Goal: Information Seeking & Learning: Learn about a topic

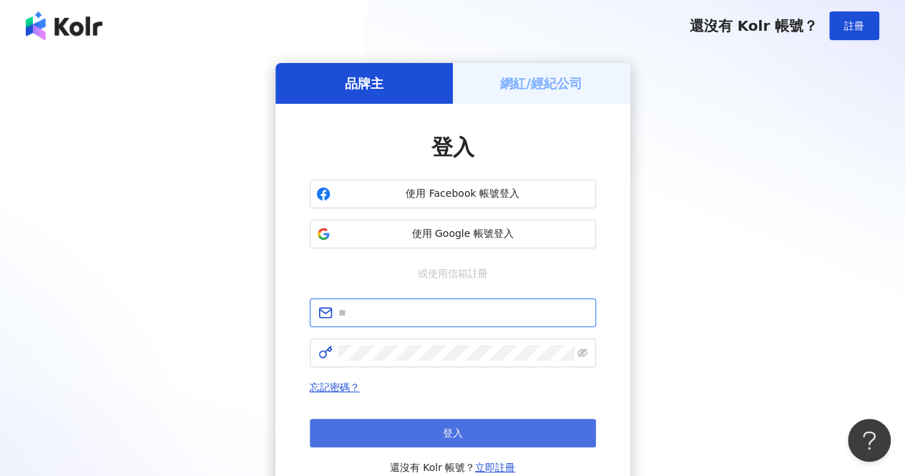
type input "**********"
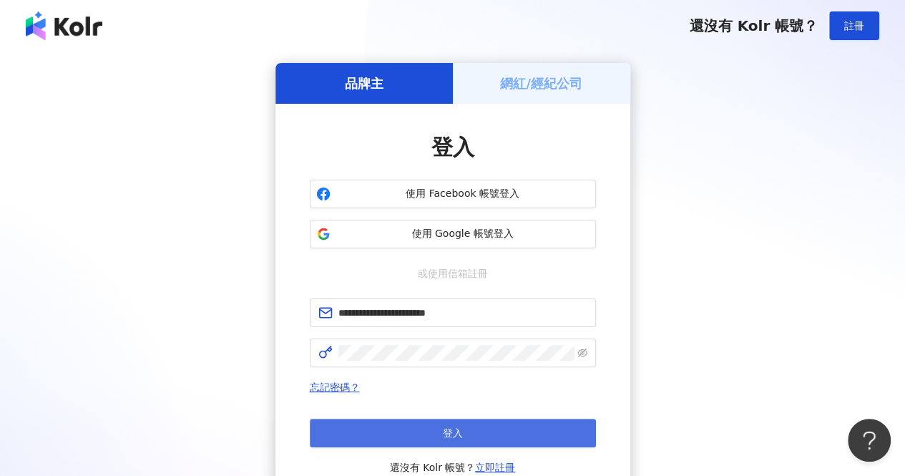
click at [543, 428] on button "登入" at bounding box center [453, 432] width 286 height 29
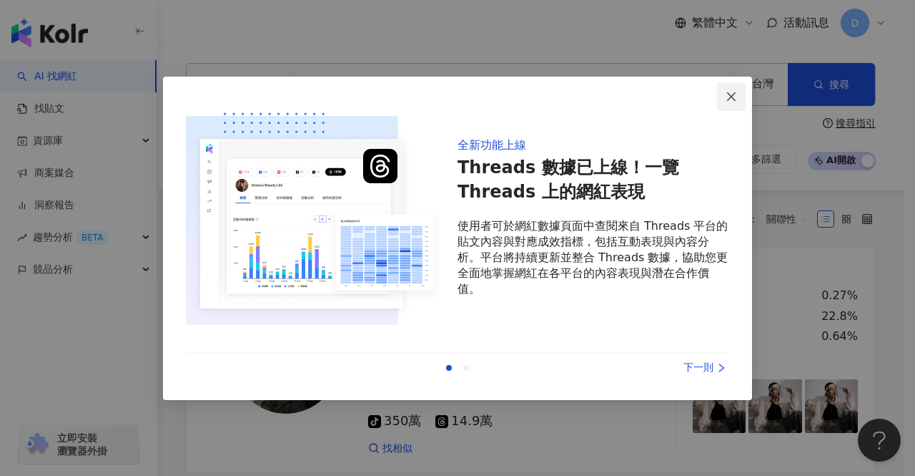
click at [735, 102] on icon "close" at bounding box center [731, 96] width 11 height 11
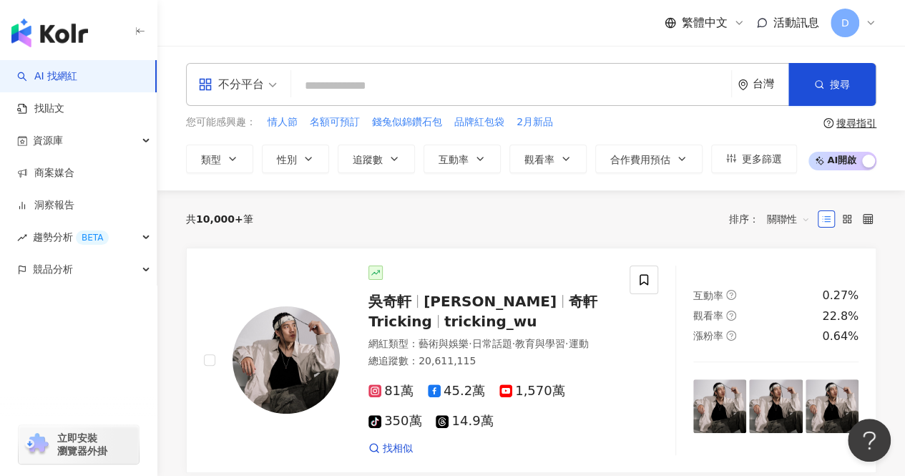
click at [478, 88] on input "search" at bounding box center [511, 85] width 428 height 27
click at [478, 87] on input "search" at bounding box center [511, 85] width 428 height 27
click at [267, 94] on span "不分平台" at bounding box center [237, 84] width 79 height 23
click at [662, 87] on input "search" at bounding box center [511, 85] width 428 height 27
click at [520, 162] on button "觀看率" at bounding box center [547, 158] width 77 height 29
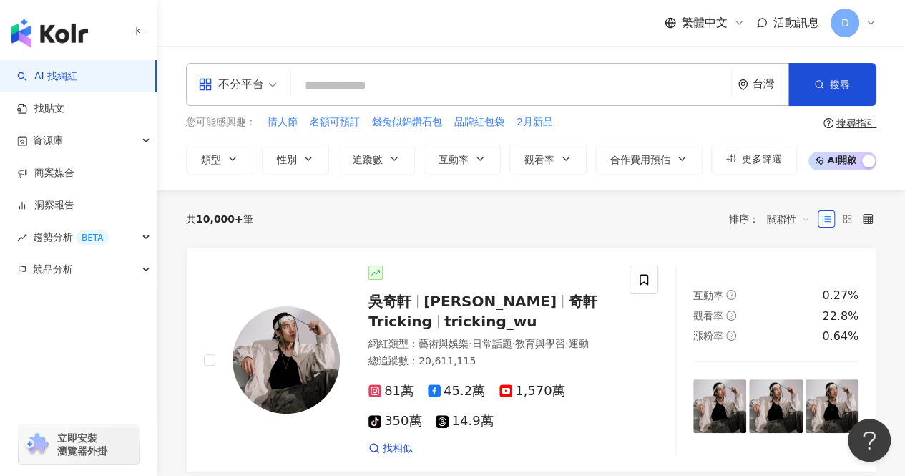
click at [427, 215] on div "共 10,000+ 筆 排序： 關聯性" at bounding box center [531, 218] width 690 height 23
click at [321, 89] on input "search" at bounding box center [511, 85] width 428 height 27
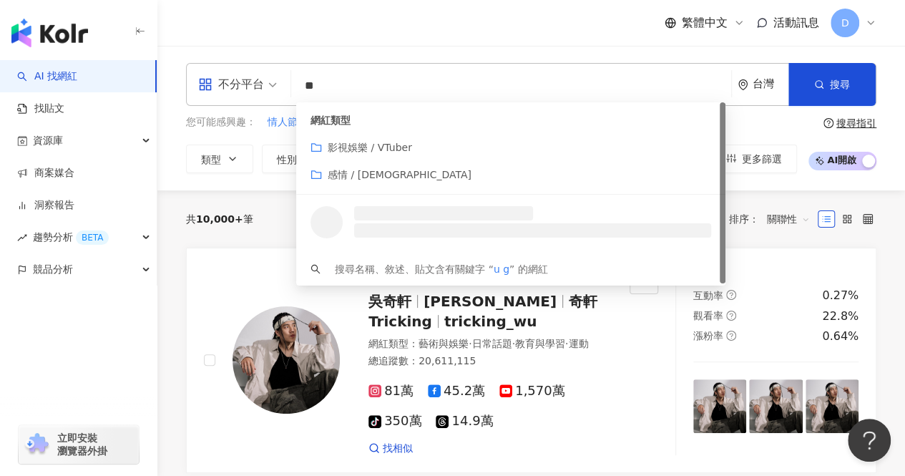
type input "*"
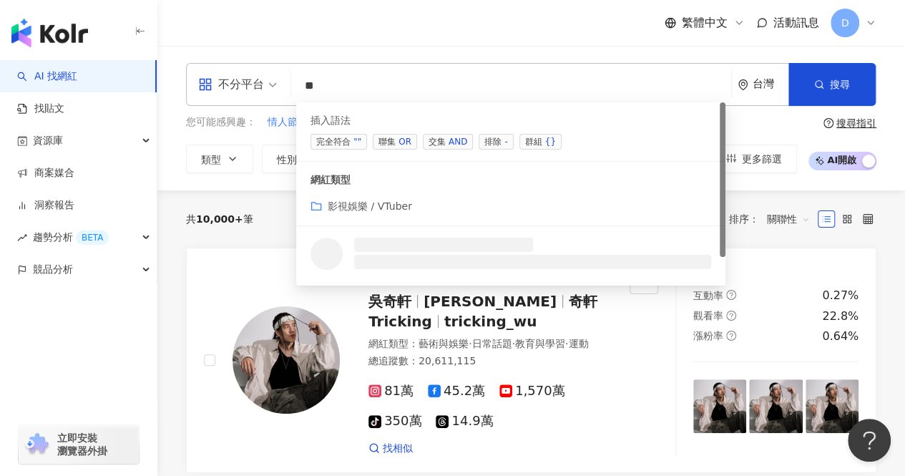
type input "*"
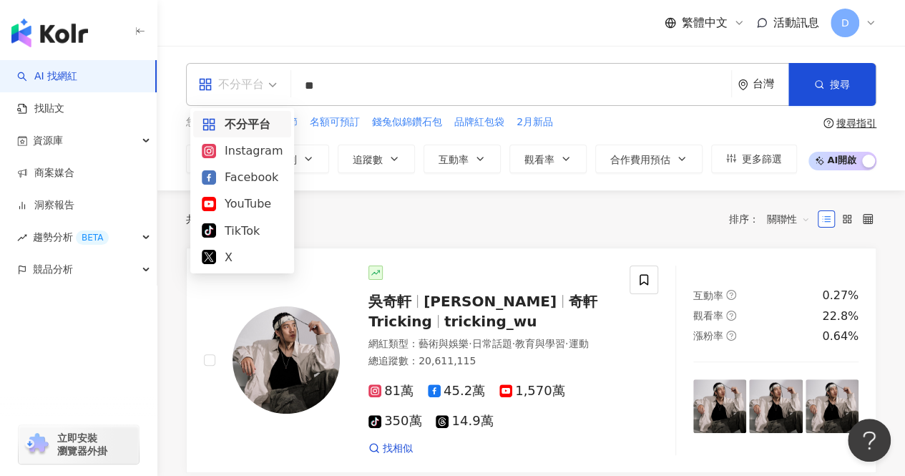
click at [238, 73] on div "不分平台" at bounding box center [231, 84] width 66 height 23
type input "**"
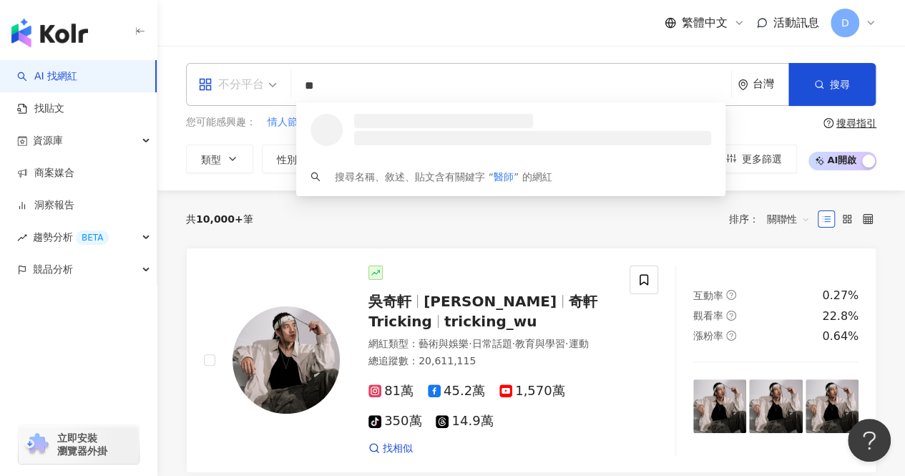
click at [225, 84] on div "不分平台" at bounding box center [231, 84] width 66 height 23
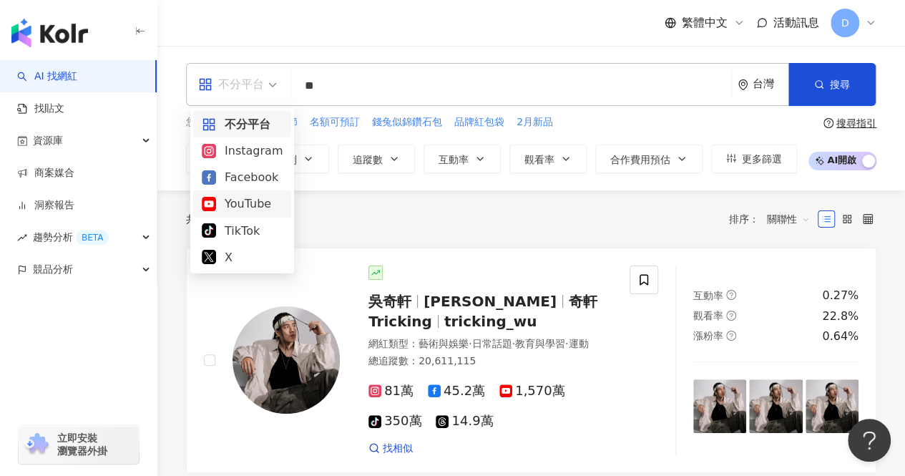
click at [260, 198] on div "YouTube" at bounding box center [242, 204] width 81 height 18
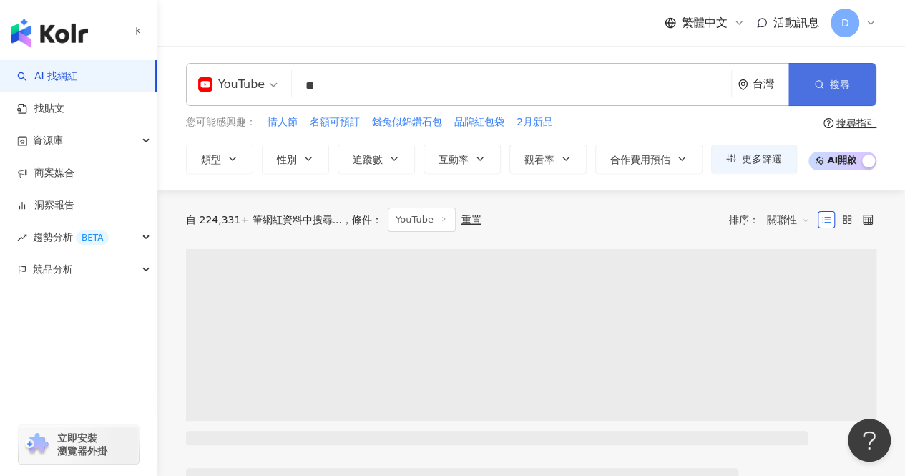
click at [845, 84] on span "搜尋" at bounding box center [840, 84] width 20 height 11
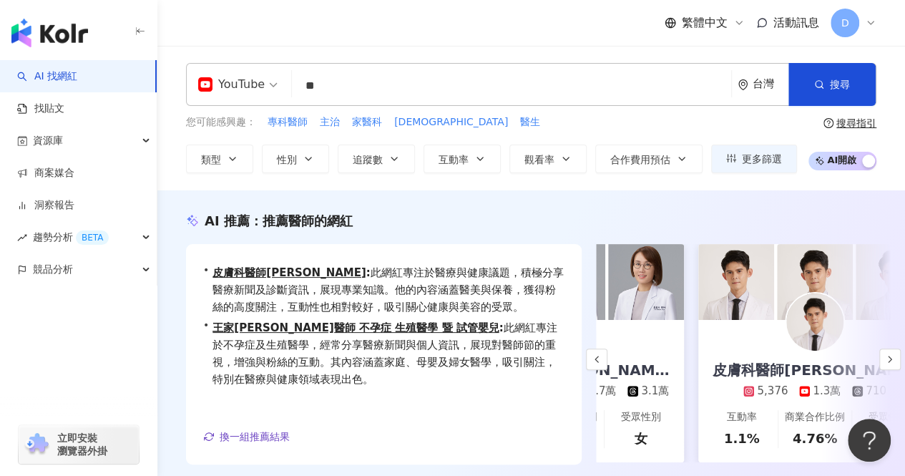
scroll to position [0, 215]
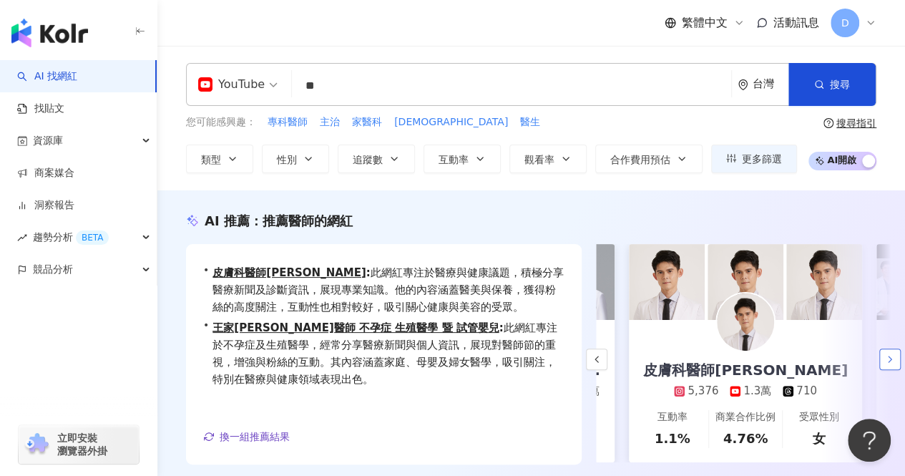
click at [891, 364] on icon "button" at bounding box center [889, 358] width 11 height 11
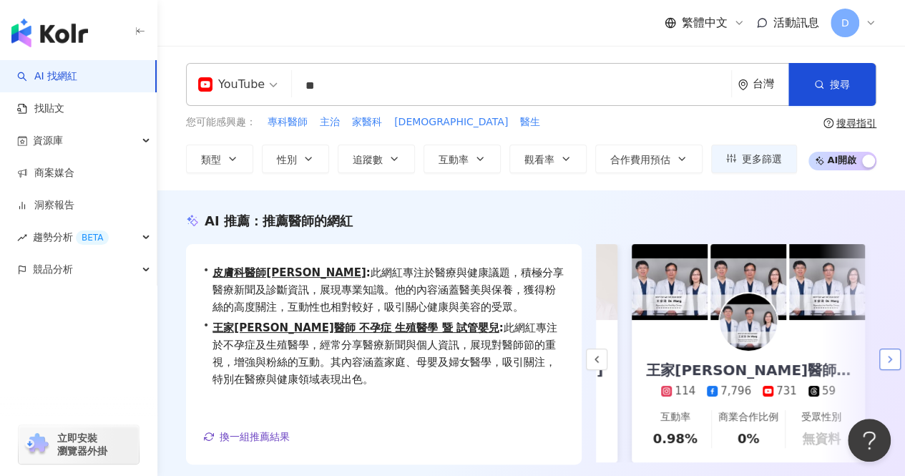
scroll to position [0, 462]
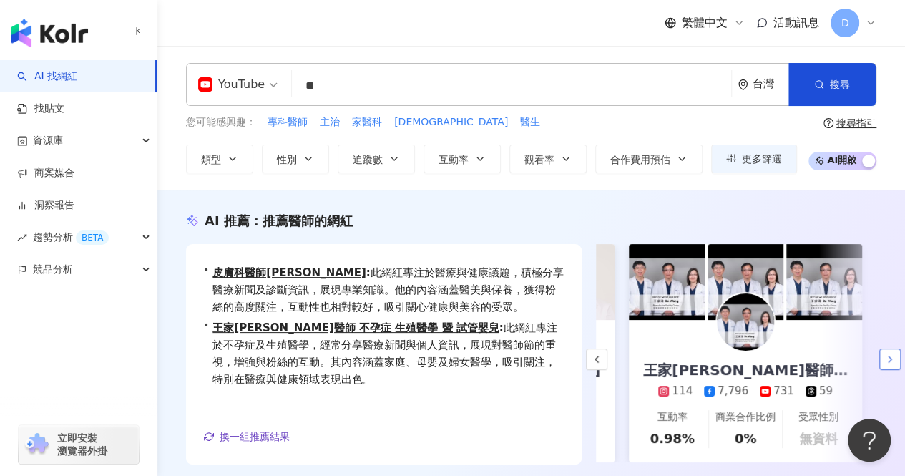
click at [893, 365] on icon "button" at bounding box center [889, 358] width 11 height 11
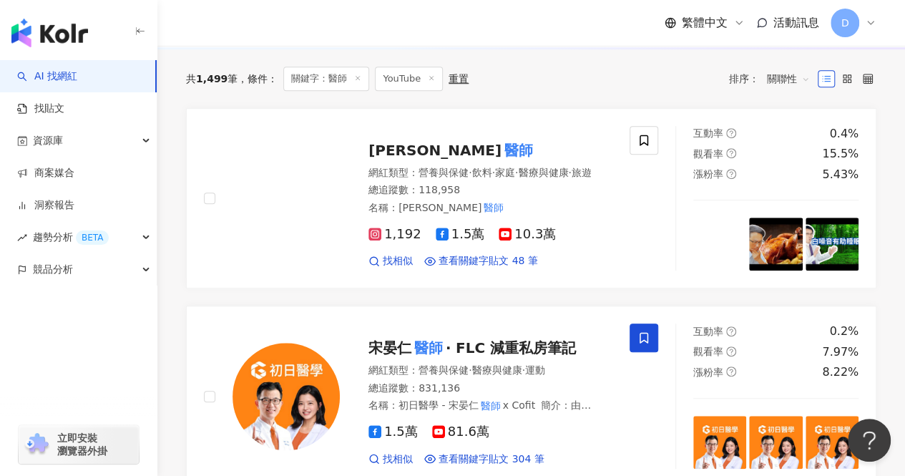
scroll to position [483, 0]
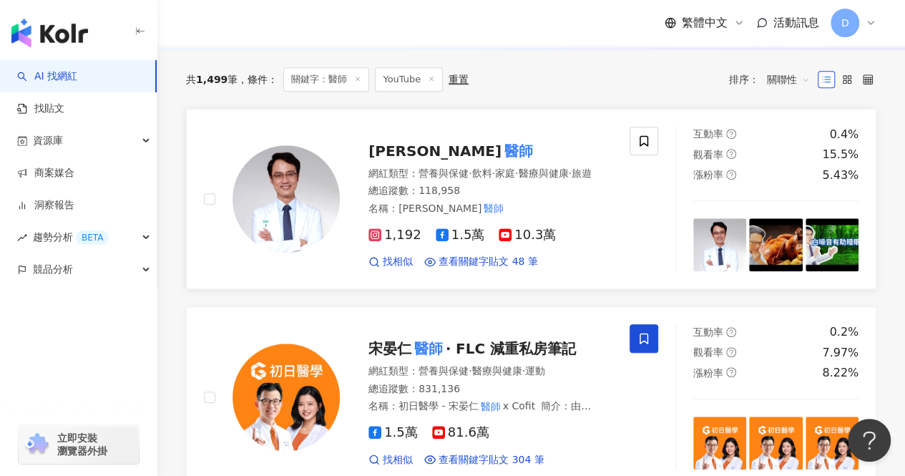
click at [501, 162] on mark "醫師" at bounding box center [518, 150] width 34 height 23
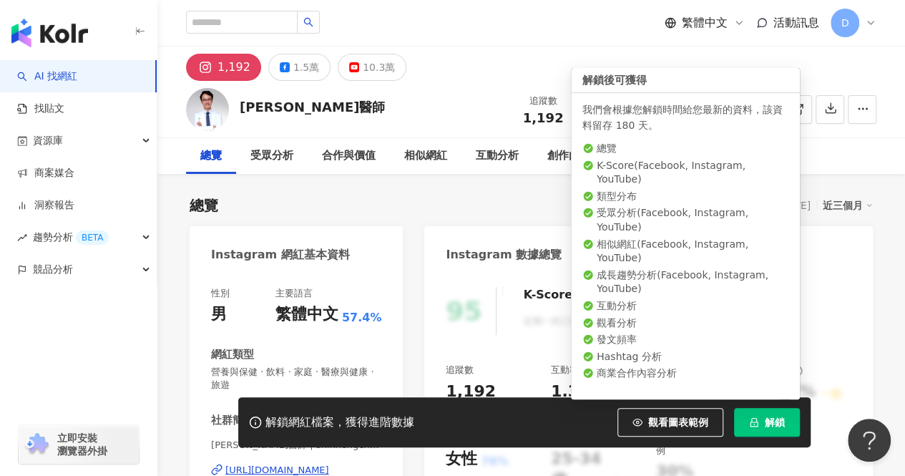
click at [776, 421] on span "解鎖" at bounding box center [775, 421] width 20 height 11
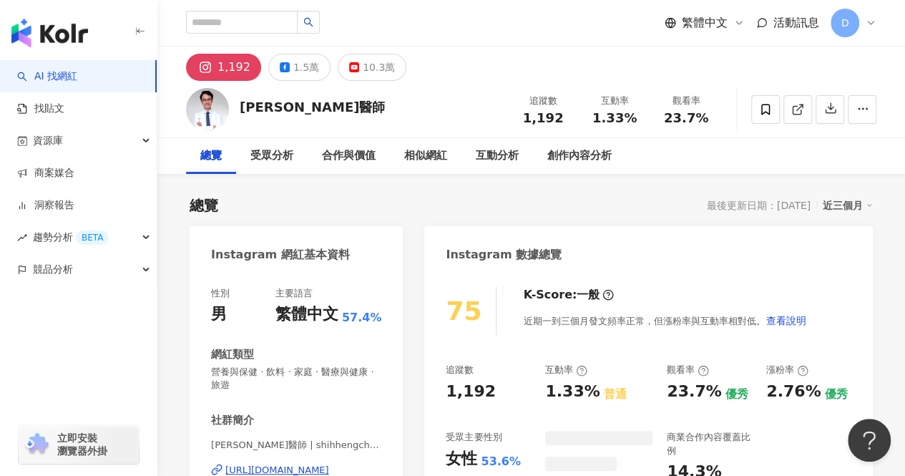
drag, startPoint x: 318, startPoint y: 107, endPoint x: 255, endPoint y: 107, distance: 62.2
click at [280, 107] on div "[PERSON_NAME]醫師 追蹤數 1,192 互動率 1.33% 觀看率 23.7%" at bounding box center [530, 109] width 747 height 57
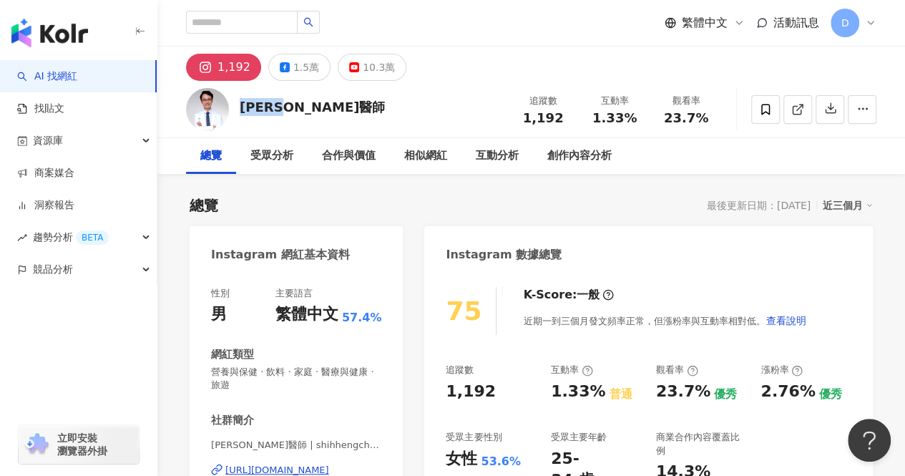
drag, startPoint x: 241, startPoint y: 107, endPoint x: 315, endPoint y: 107, distance: 73.7
click at [315, 107] on div "[PERSON_NAME]醫師 追蹤數 1,192 互動率 1.33% 觀看率 23.7%" at bounding box center [530, 109] width 747 height 57
copy div "[PERSON_NAME]醫師"
